Goal: Task Accomplishment & Management: Manage account settings

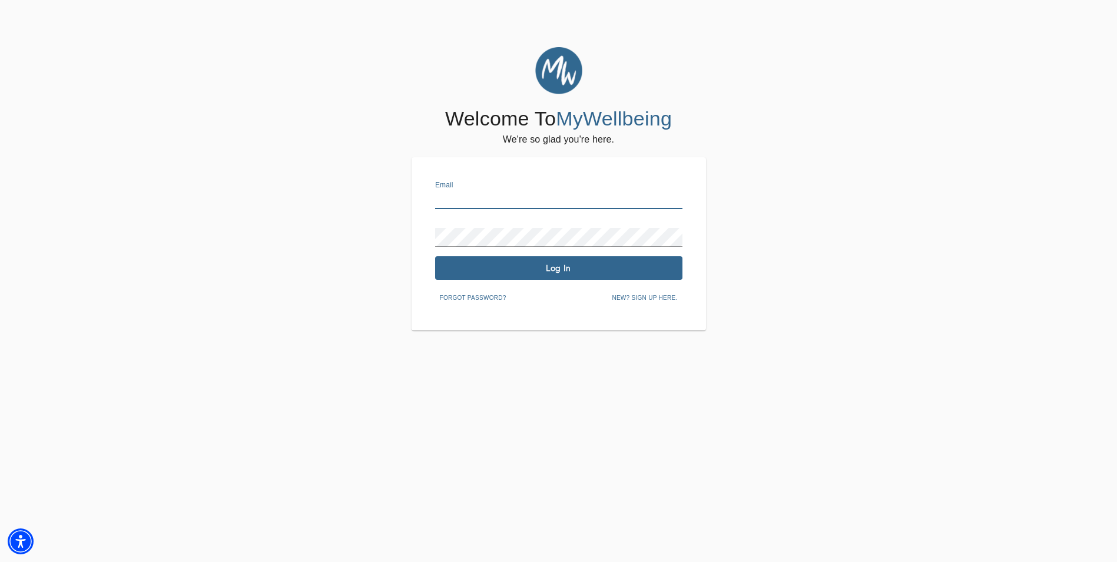
click at [472, 201] on input "text" at bounding box center [558, 199] width 247 height 19
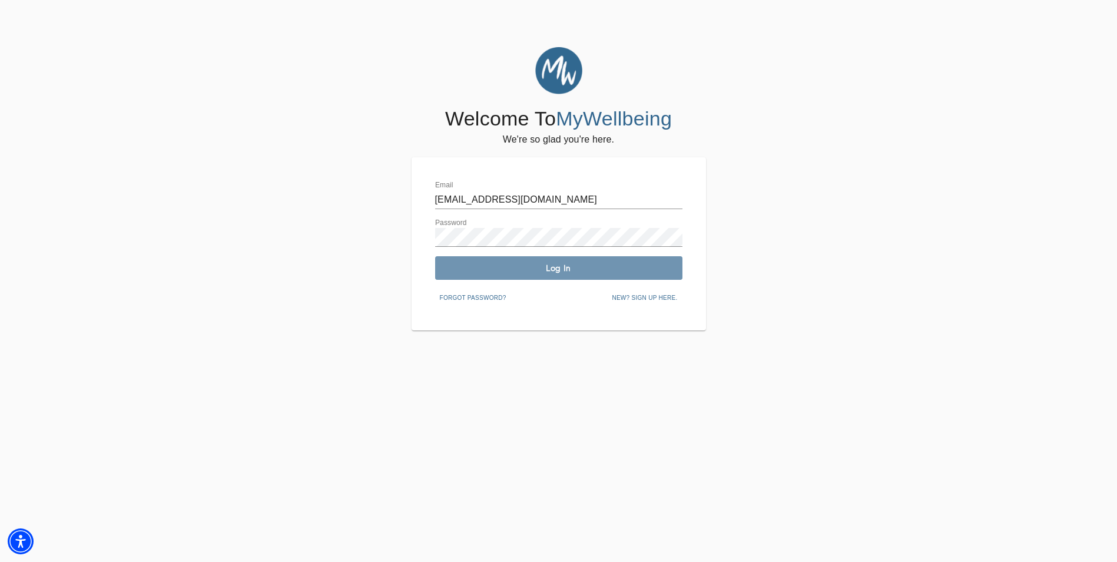
click at [542, 269] on span "Log In" at bounding box center [559, 268] width 238 height 11
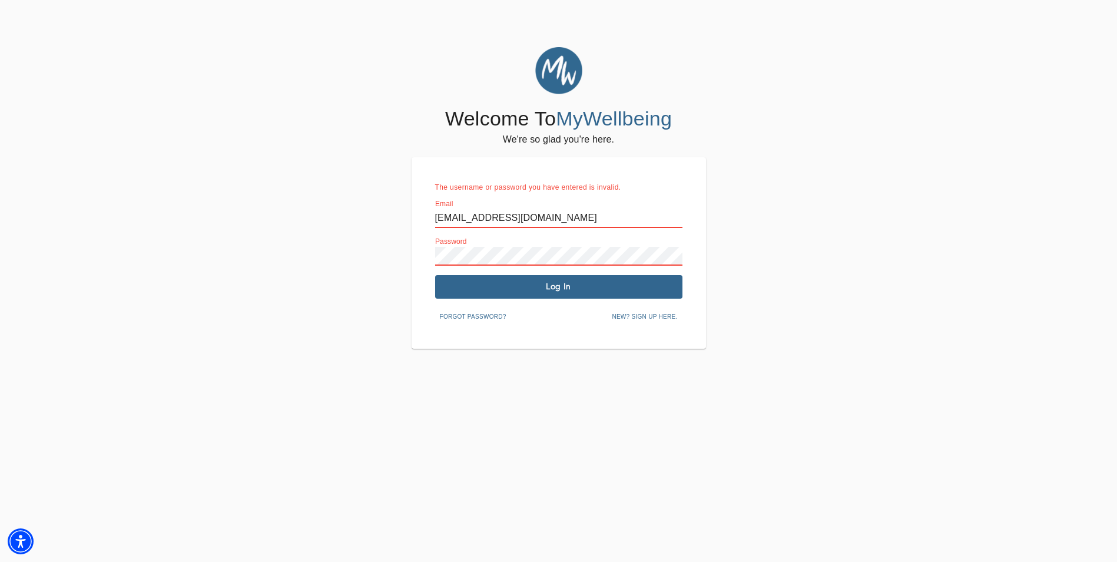
click at [551, 213] on input "[EMAIL_ADDRESS][DOMAIN_NAME]" at bounding box center [558, 218] width 247 height 19
type input "g"
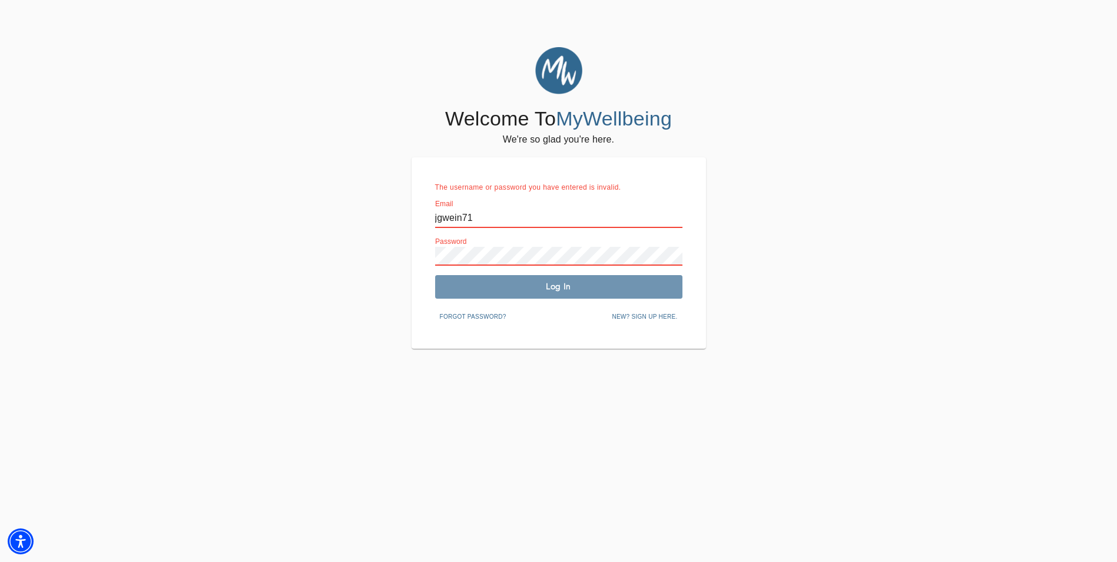
click at [567, 289] on span "Log In" at bounding box center [559, 286] width 238 height 11
click at [560, 288] on span "Log In" at bounding box center [559, 286] width 238 height 11
click at [560, 285] on span "Log In" at bounding box center [559, 286] width 238 height 11
click at [438, 218] on input "jgwein71" at bounding box center [558, 218] width 247 height 19
click at [555, 292] on span "Log In" at bounding box center [559, 286] width 238 height 11
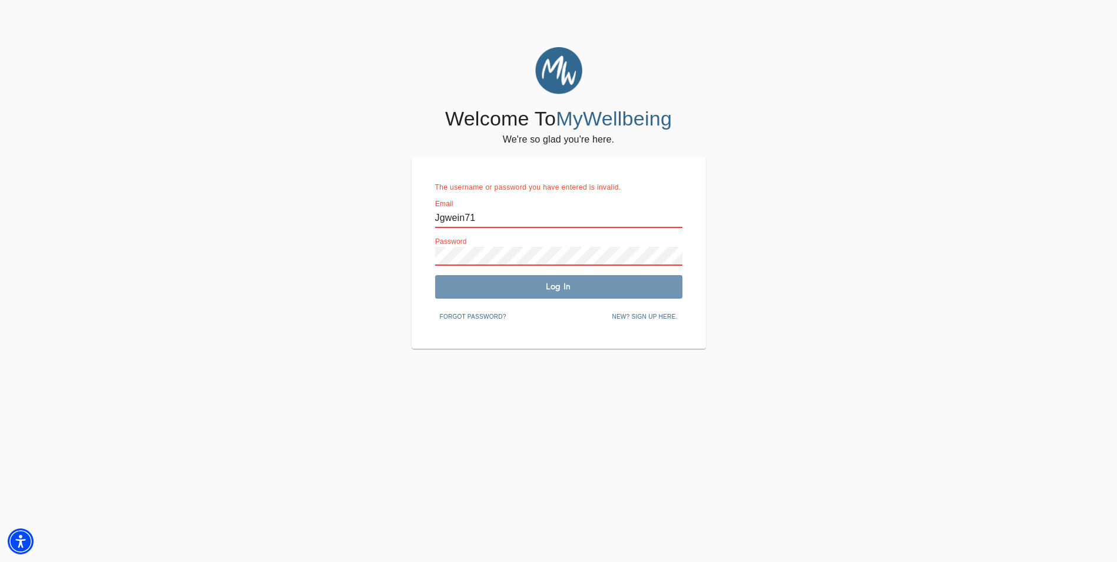
click at [555, 292] on span "Log In" at bounding box center [559, 286] width 238 height 11
click at [440, 216] on input "Jgwein71" at bounding box center [558, 218] width 247 height 19
type input "Jgwein71"
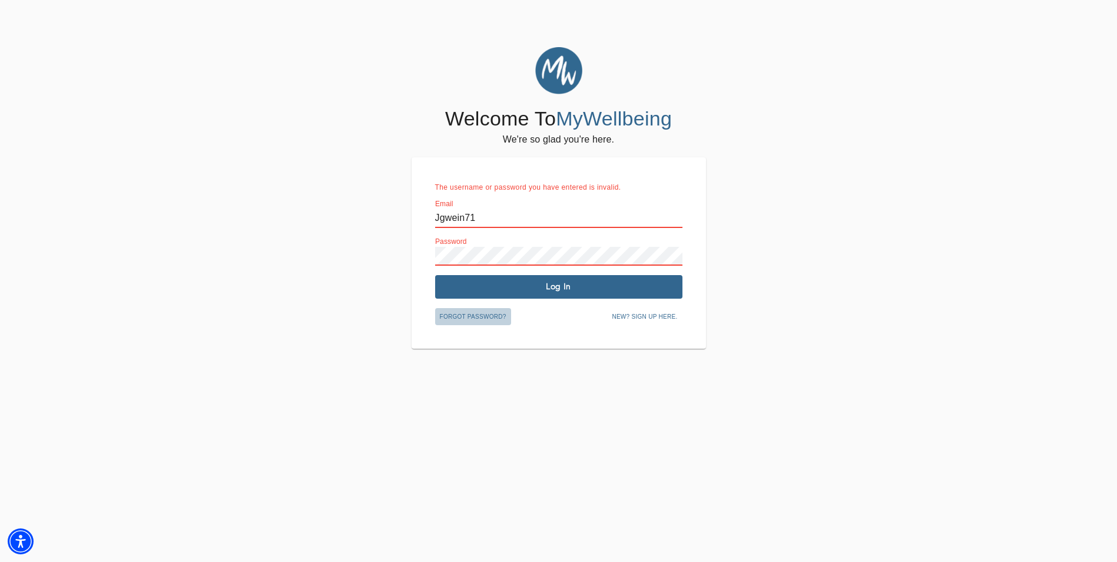
click at [476, 314] on span "Forgot password?" at bounding box center [473, 317] width 67 height 11
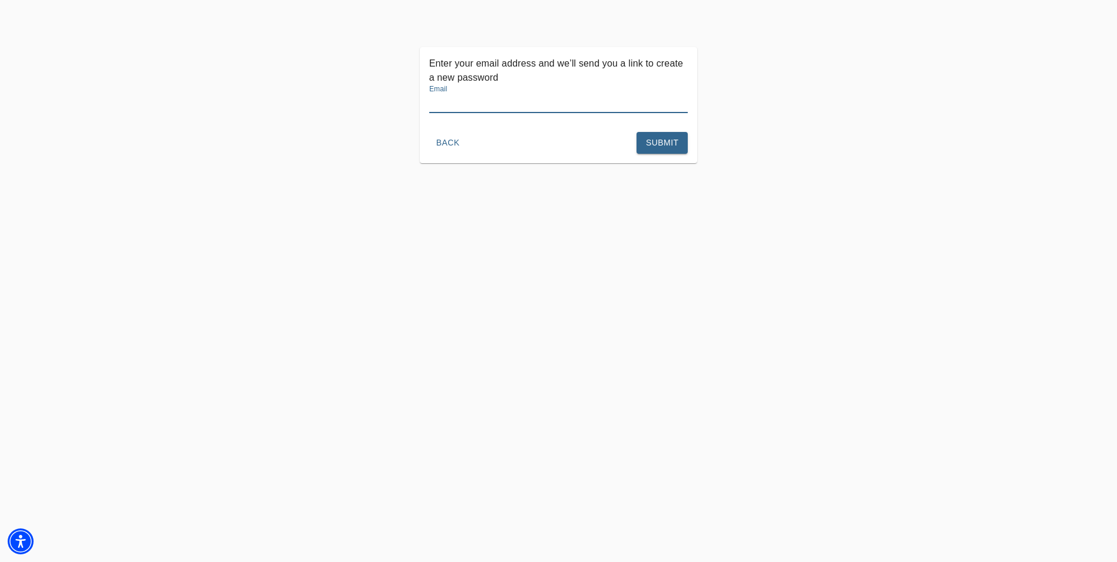
click at [474, 96] on input "text" at bounding box center [558, 103] width 259 height 19
type input "[EMAIL_ADDRESS][DOMAIN_NAME]"
click at [667, 139] on span "Submit" at bounding box center [662, 142] width 32 height 15
